Goal: Information Seeking & Learning: Learn about a topic

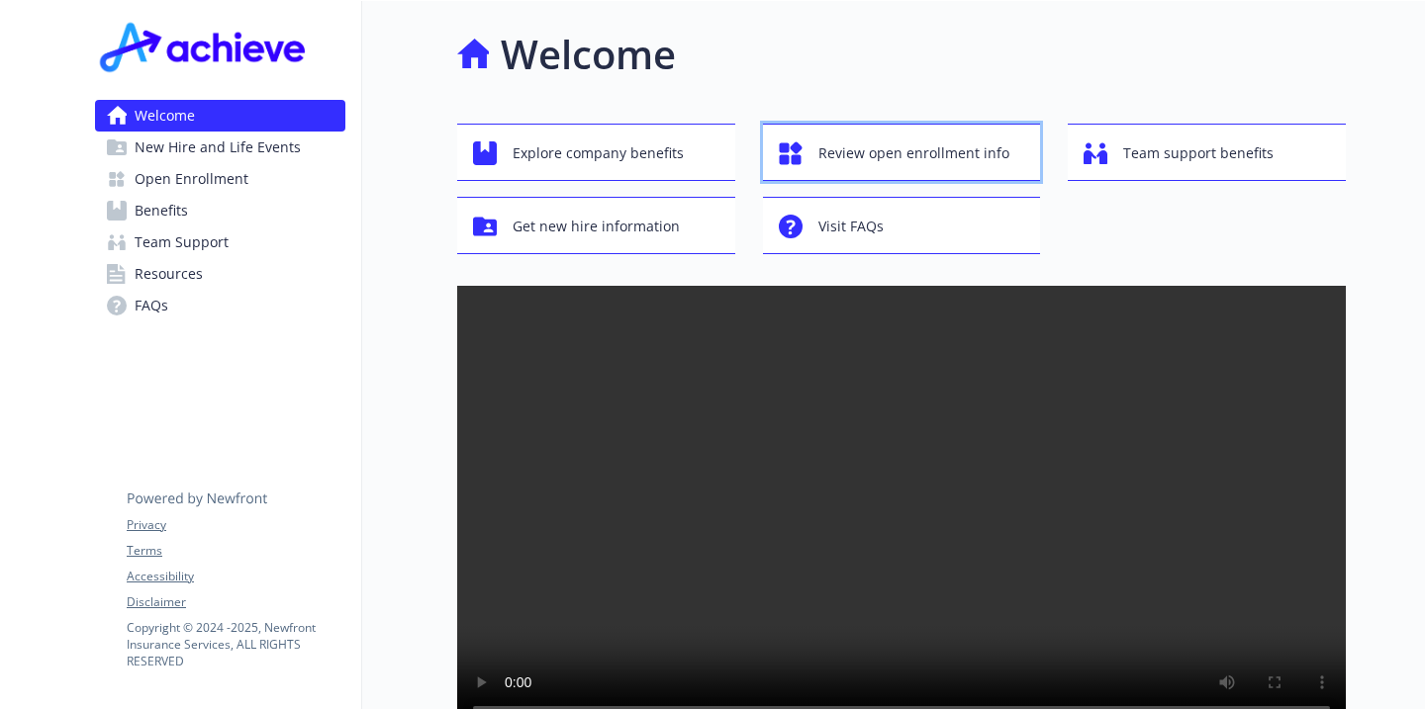
click at [942, 156] on span "Review open enrollment info" at bounding box center [913, 154] width 191 height 38
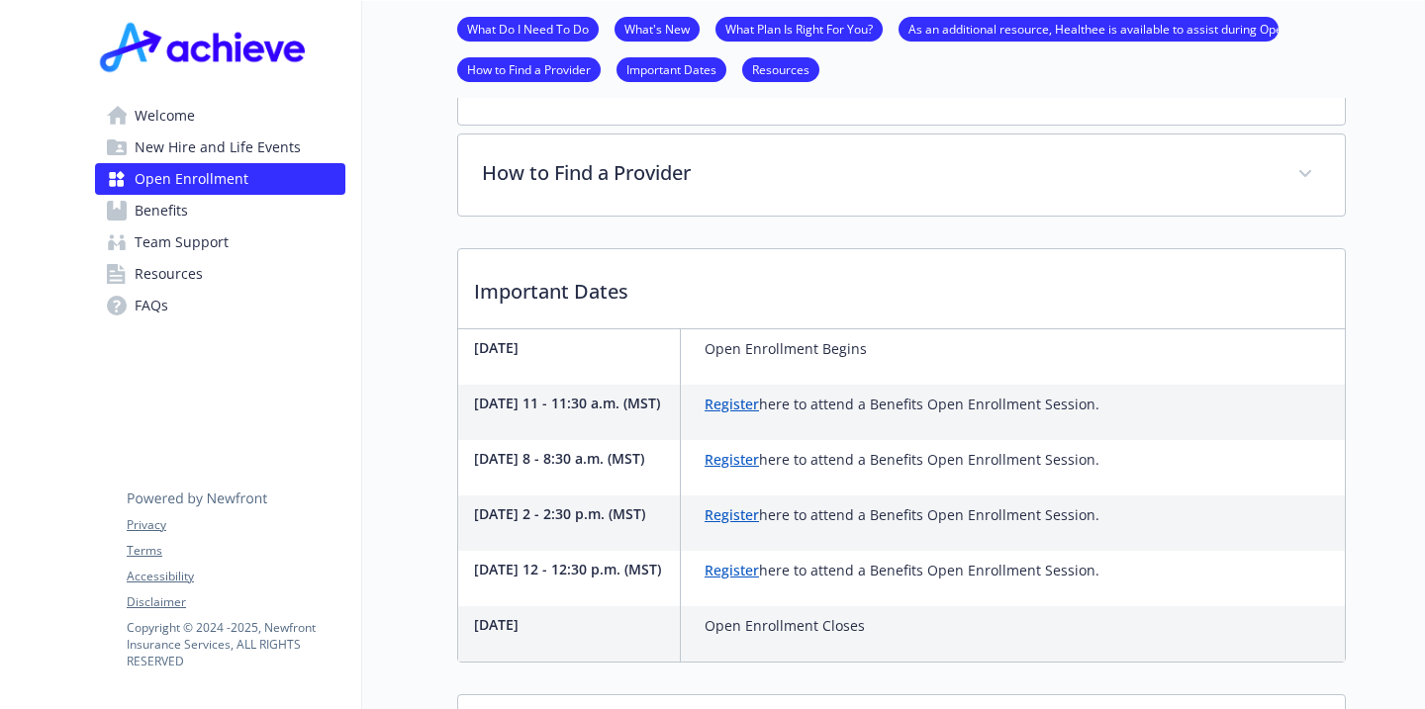
scroll to position [440, 0]
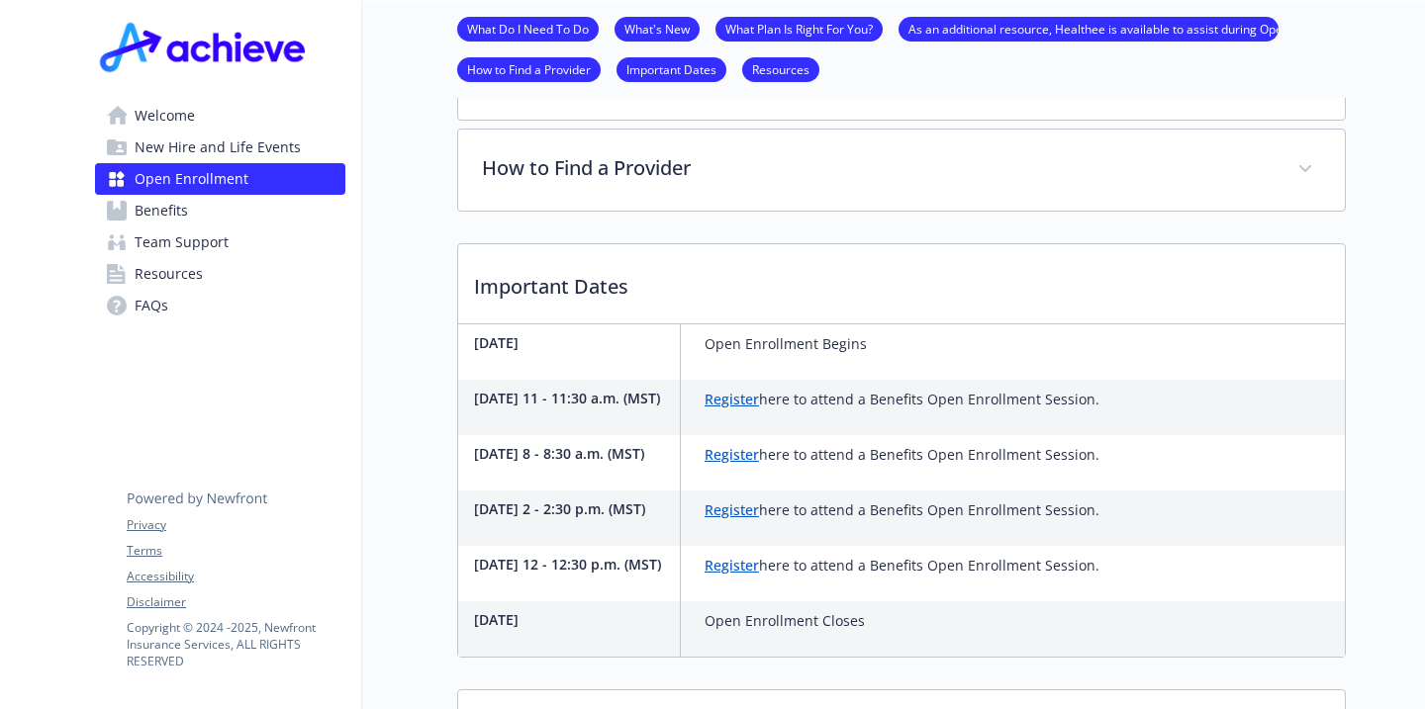
click at [165, 205] on span "Benefits" at bounding box center [161, 211] width 53 height 32
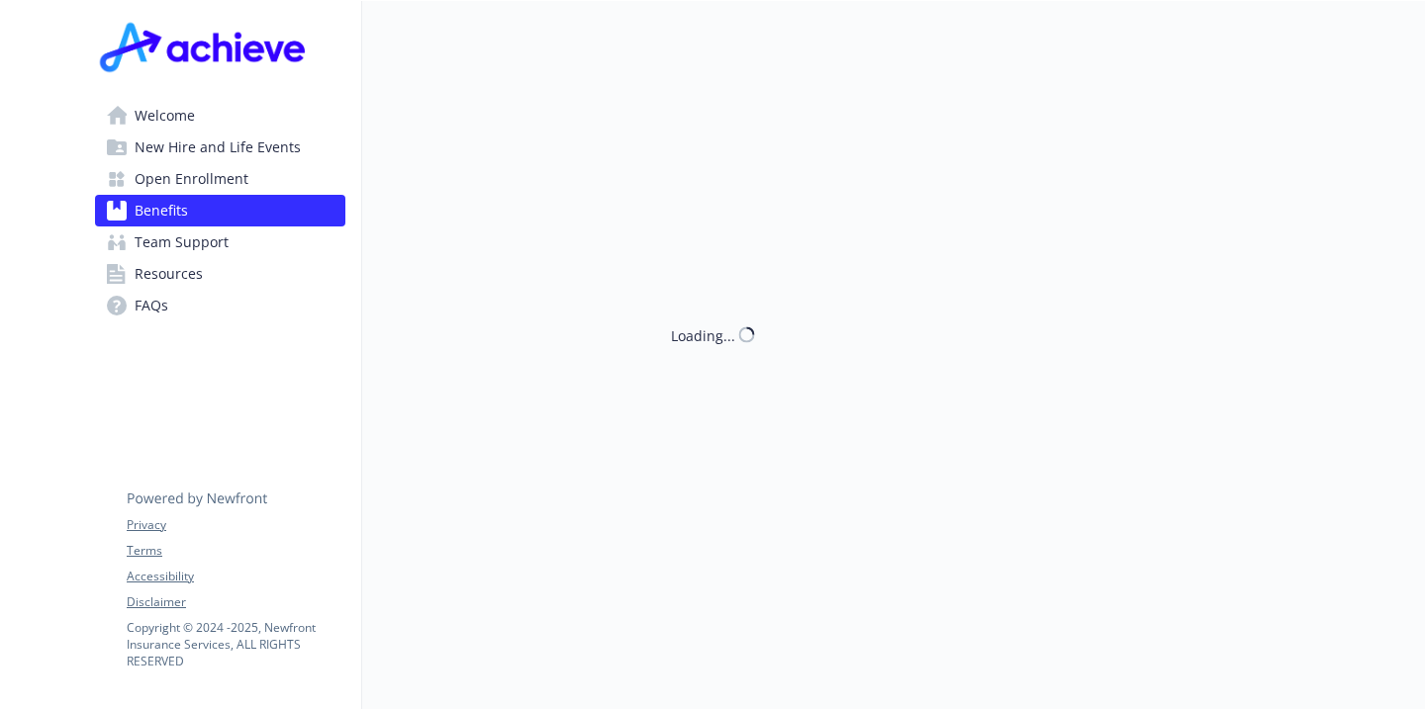
scroll to position [440, 0]
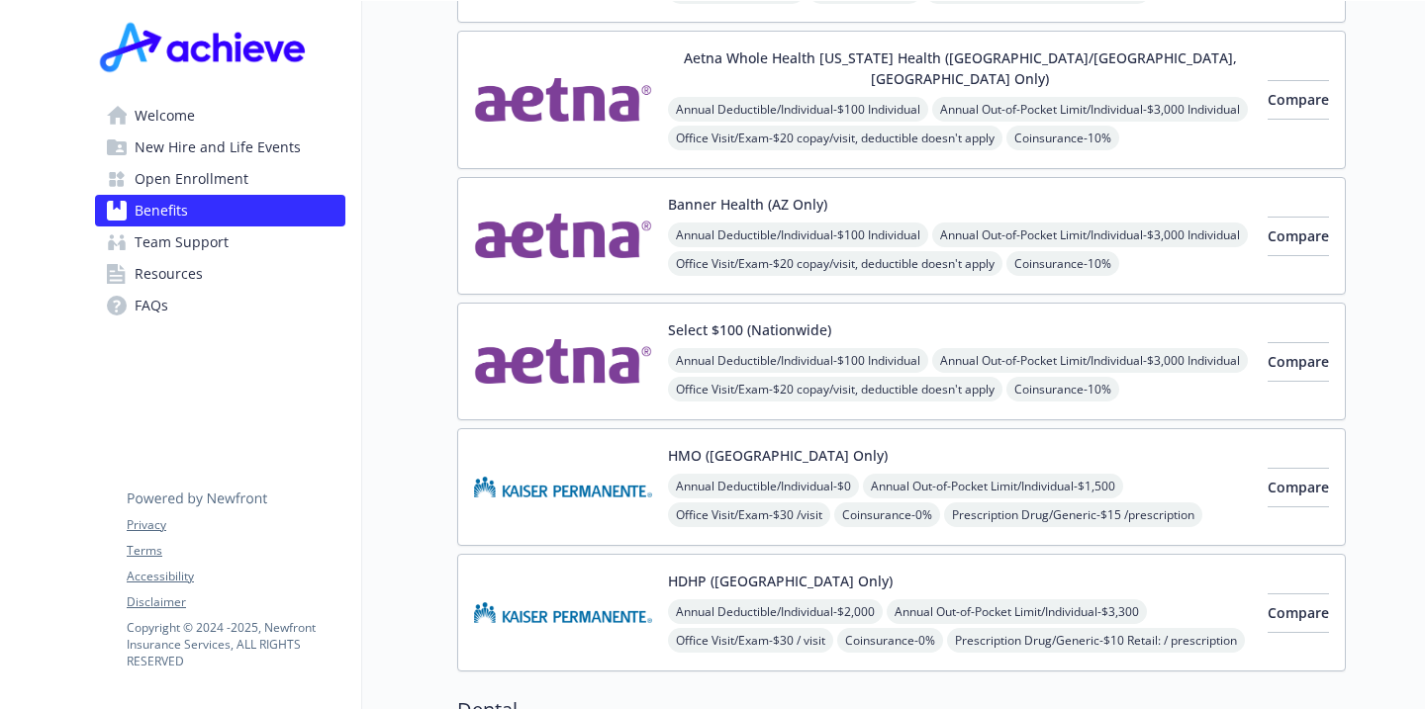
click at [175, 100] on span "Welcome" at bounding box center [165, 116] width 60 height 32
